Goal: Task Accomplishment & Management: Manage account settings

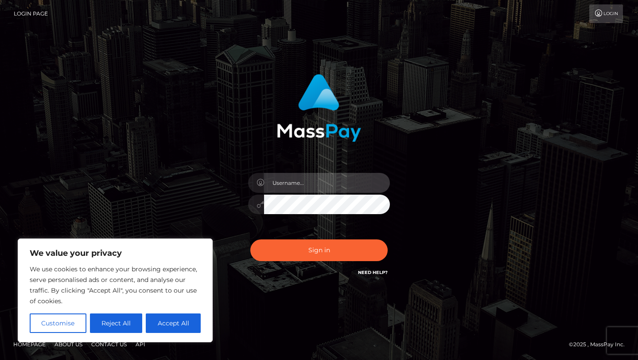
click at [298, 184] on input "text" at bounding box center [327, 183] width 126 height 20
click at [305, 182] on input "text" at bounding box center [327, 183] width 126 height 20
paste input "mishutaanastasiyadmitrievna@gmail.com"
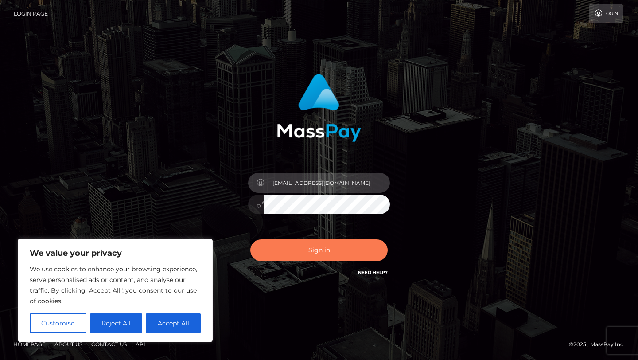
type input "mishutaanastasiyadmitrievna@gmail.com"
click at [321, 248] on button "Sign in" at bounding box center [318, 250] width 137 height 22
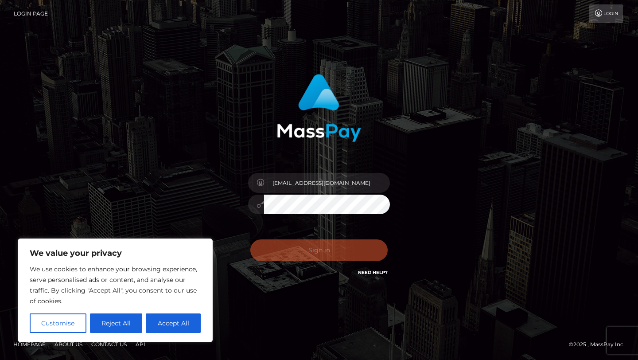
scroll to position [0, 0]
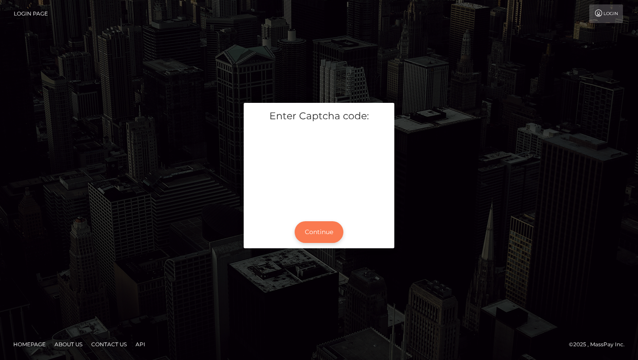
click at [328, 232] on button "Continue" at bounding box center [319, 232] width 49 height 22
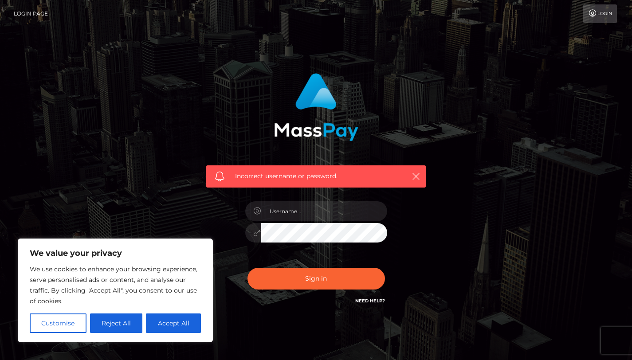
click at [606, 14] on link "Login" at bounding box center [600, 13] width 34 height 19
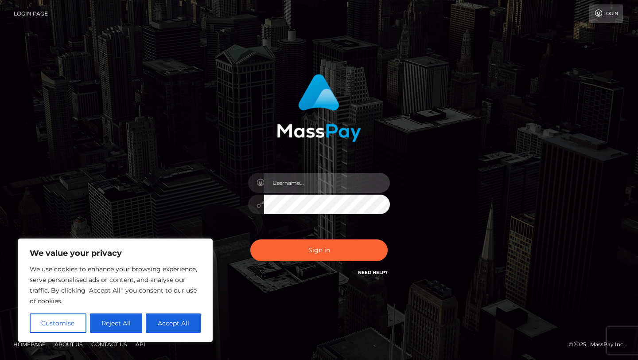
click at [333, 173] on input "text" at bounding box center [327, 183] width 126 height 20
type input "mishutaanastasiyadmitrievna@gmail.com"
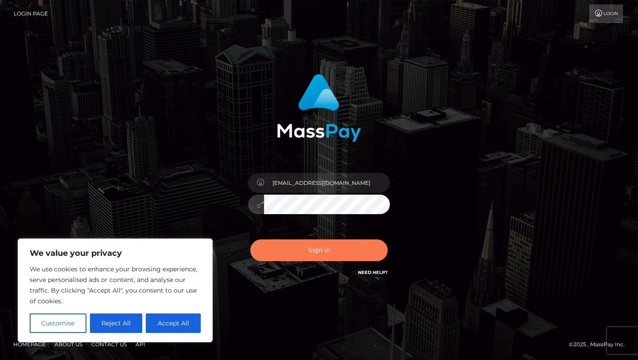
click at [311, 252] on button "Sign in" at bounding box center [318, 250] width 137 height 22
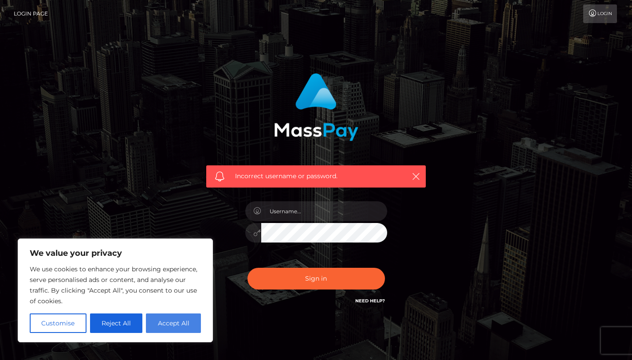
click at [172, 330] on button "Accept All" at bounding box center [173, 322] width 55 height 19
checkbox input "true"
